Goal: Information Seeking & Learning: Find specific fact

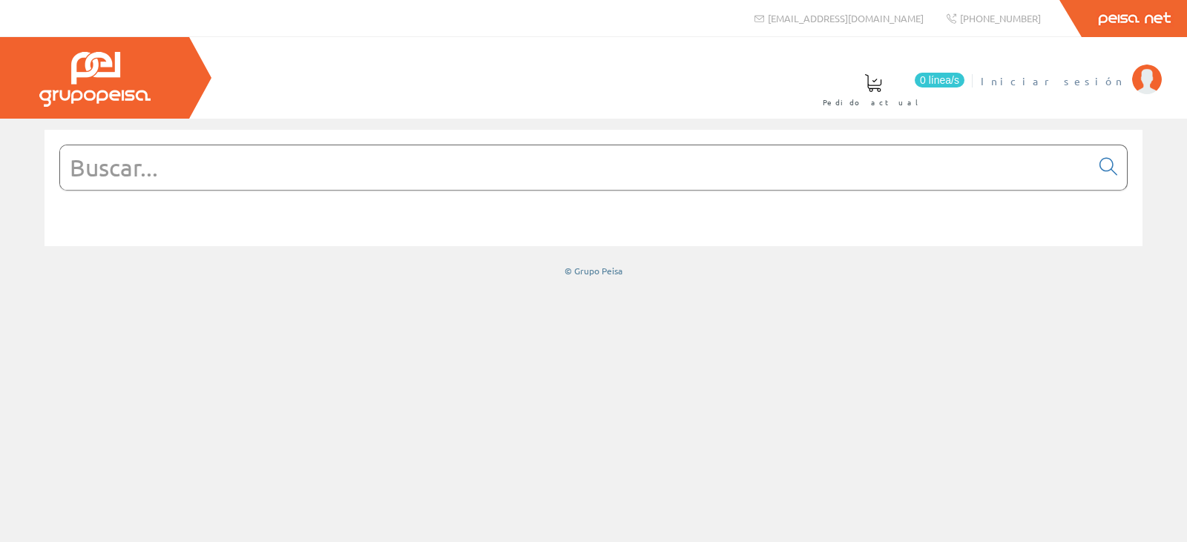
click at [1093, 77] on span "Iniciar sesión" at bounding box center [1053, 80] width 144 height 15
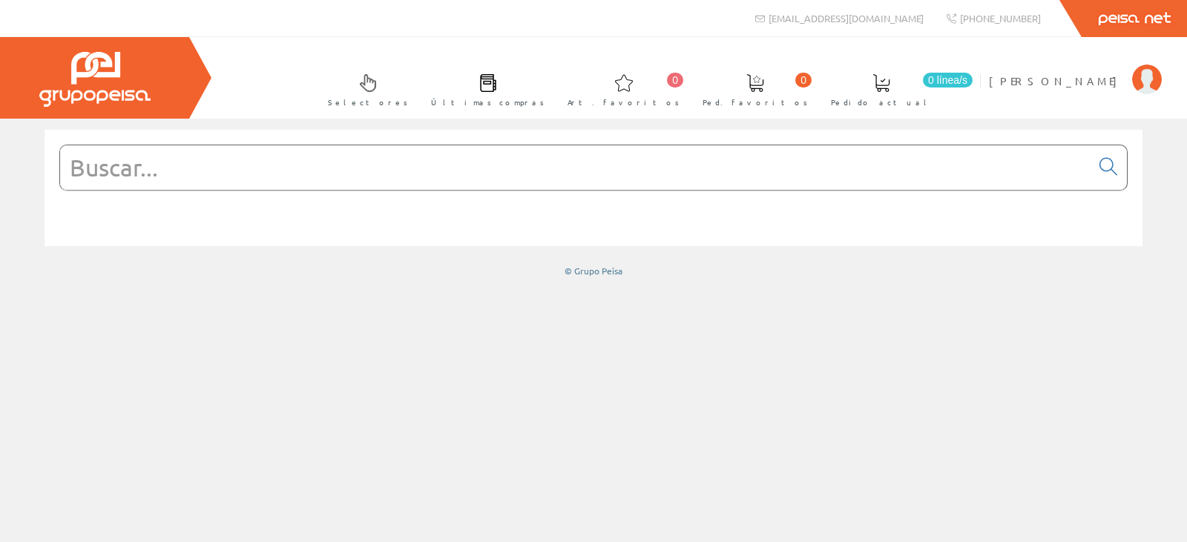
click at [375, 162] on input "text" at bounding box center [575, 167] width 1031 height 45
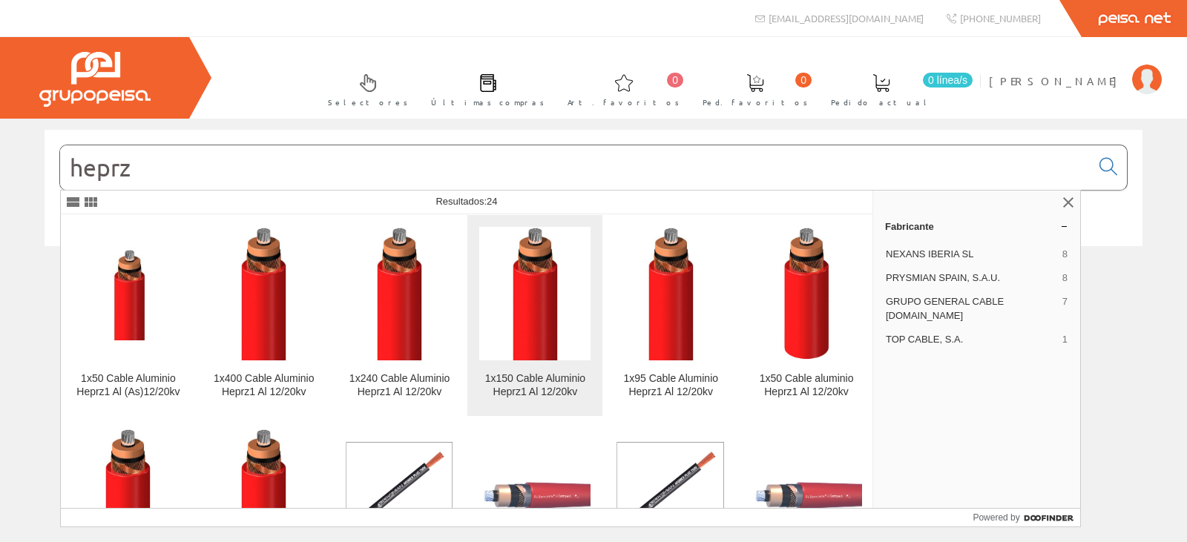
type input "heprz"
click at [602, 365] on link "1x150 Cable Aluminio Heprz1 Al 12/20kv" at bounding box center [534, 315] width 135 height 201
